Goal: Information Seeking & Learning: Check status

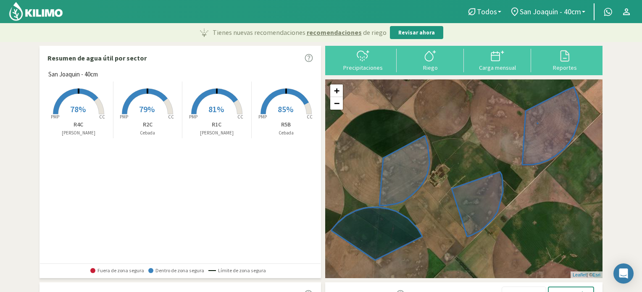
click at [281, 112] on span "85%" at bounding box center [286, 109] width 16 height 11
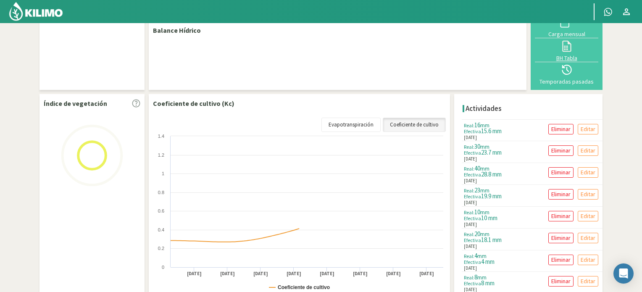
select select "1: Object"
select select "3: Object"
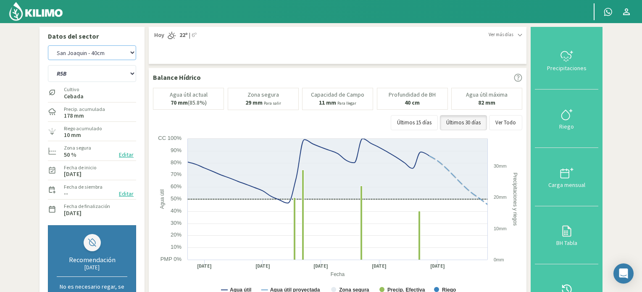
click at [85, 52] on select "San [PERSON_NAME] San [PERSON_NAME] - 40cm" at bounding box center [92, 52] width 88 height 15
click at [48, 45] on select "San [PERSON_NAME] San [PERSON_NAME] - 40cm" at bounding box center [92, 52] width 88 height 15
select select "2: Object"
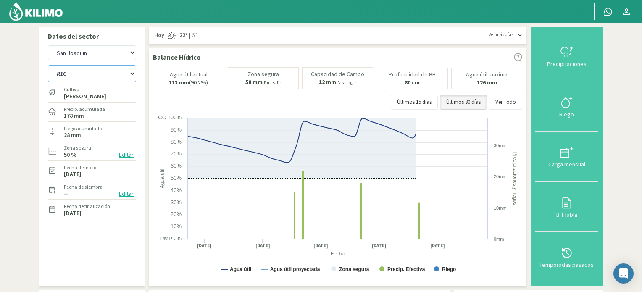
click at [98, 73] on select "R1C R2C R4C R5B" at bounding box center [92, 73] width 88 height 17
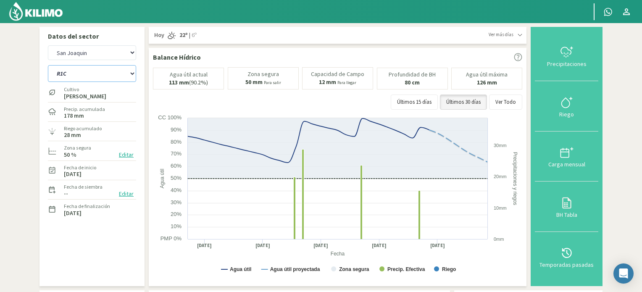
select select "7: Object"
click at [48, 65] on select "R1C R2C R4C R5B" at bounding box center [92, 73] width 88 height 17
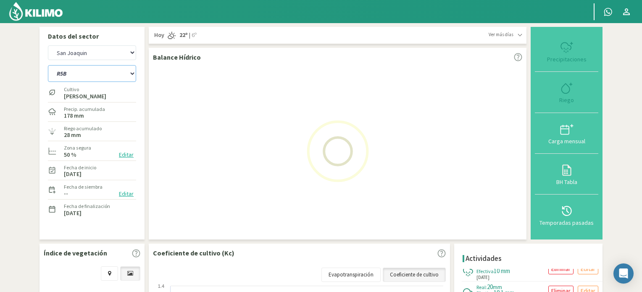
select select "4: Object"
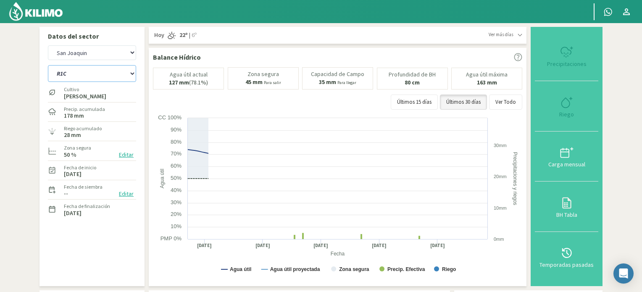
select select "11: Object"
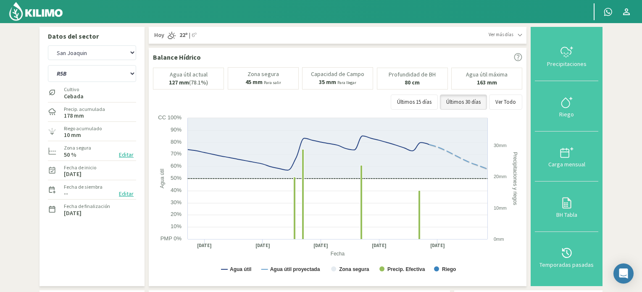
click at [39, 12] on img at bounding box center [35, 11] width 55 height 20
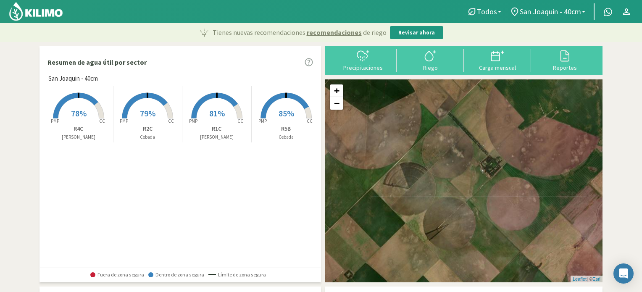
drag, startPoint x: 385, startPoint y: 135, endPoint x: 643, endPoint y: 218, distance: 270.8
click at [641, 220] on html "Todos Todos Cebada [PERSON_NAME] San [PERSON_NAME] - 40cm Todos San [PERSON_NAM…" at bounding box center [321, 146] width 642 height 292
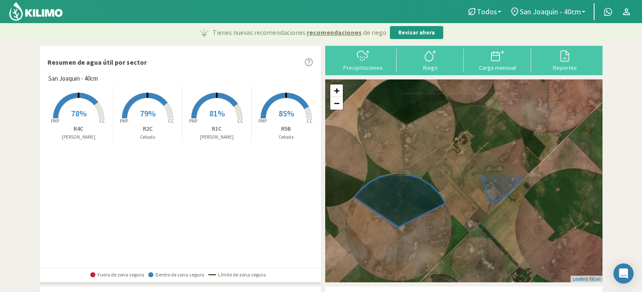
drag, startPoint x: 482, startPoint y: 125, endPoint x: 513, endPoint y: 237, distance: 115.6
click at [512, 237] on div "+ − Leaflet | © Esri" at bounding box center [463, 180] width 277 height 203
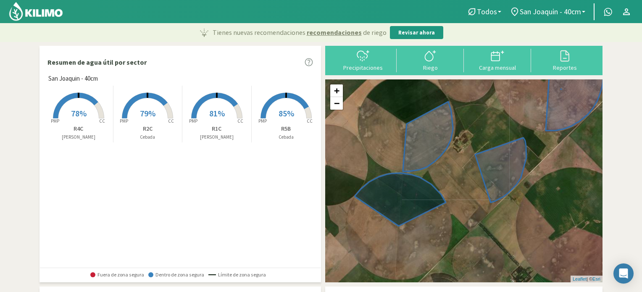
click at [79, 104] on rect at bounding box center [78, 119] width 67 height 67
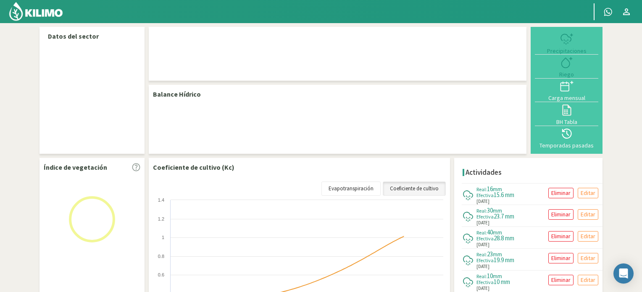
select select "1: Object"
select select "2: Object"
